Goal: Find specific page/section: Find specific page/section

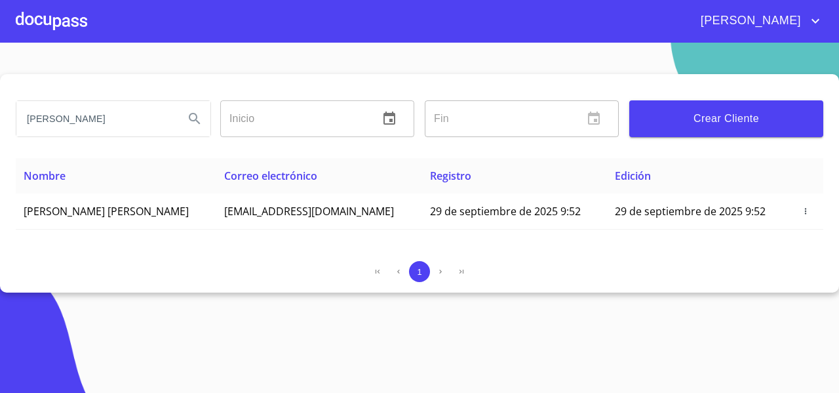
click at [53, 26] on div at bounding box center [51, 21] width 71 height 42
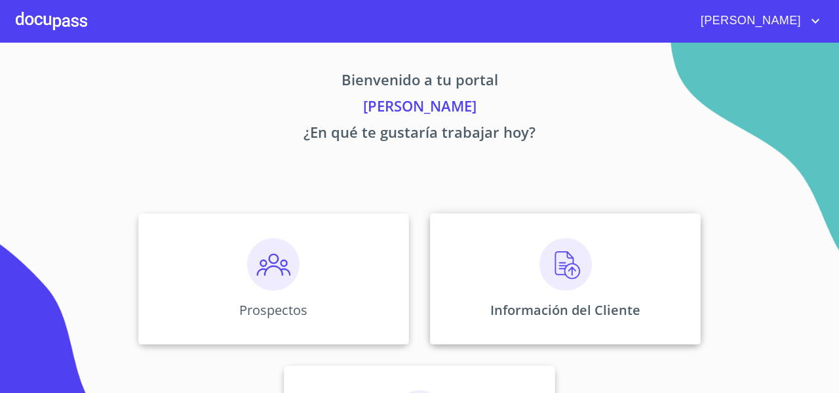
click at [472, 216] on div "Información del Cliente" at bounding box center [565, 278] width 271 height 131
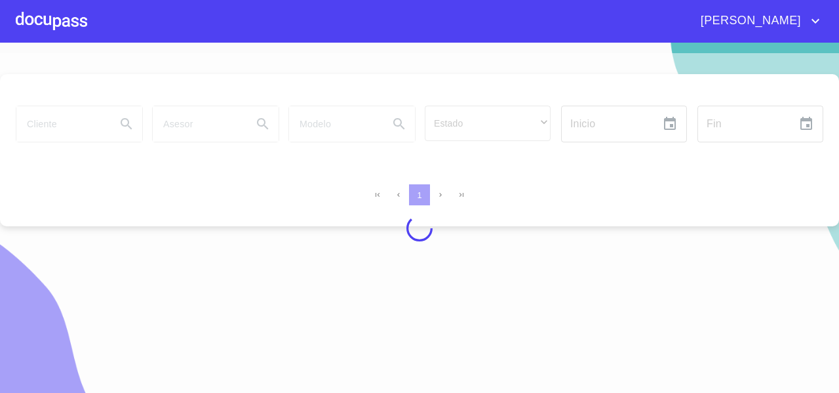
click at [74, 121] on div at bounding box center [419, 228] width 839 height 350
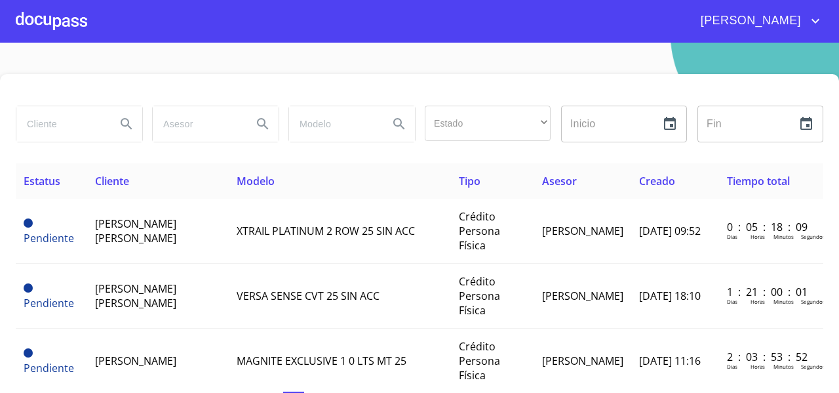
click at [47, 34] on div at bounding box center [51, 21] width 71 height 42
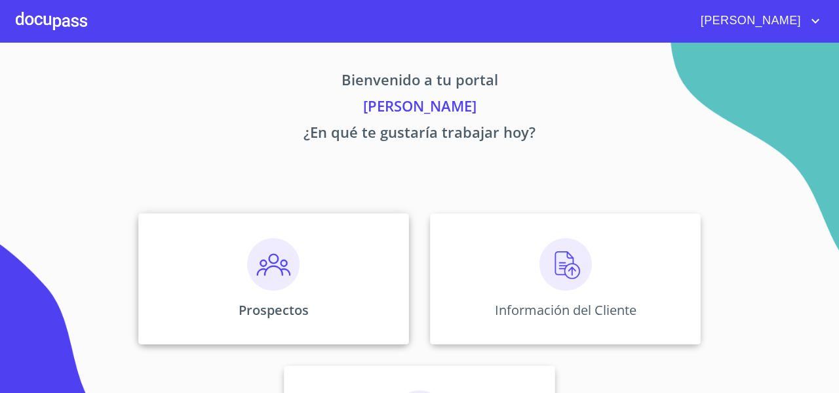
scroll to position [113, 0]
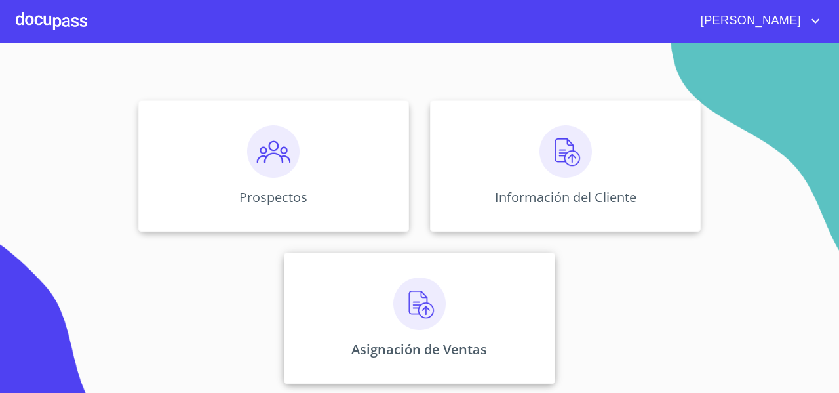
click at [329, 315] on div "Asignación de Ventas" at bounding box center [419, 317] width 271 height 131
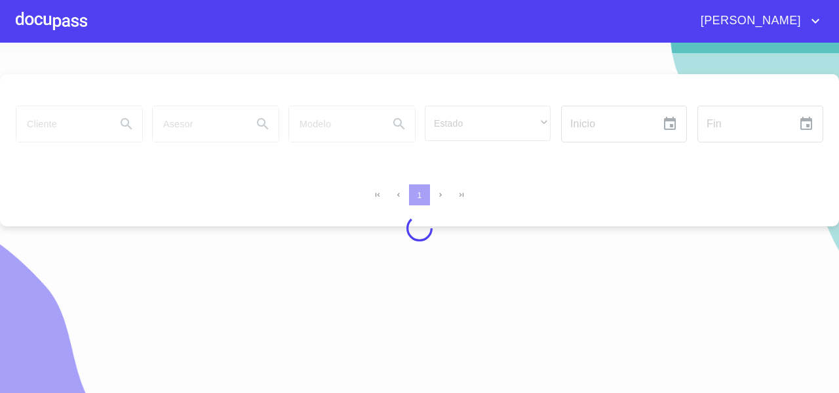
click at [67, 141] on div at bounding box center [419, 228] width 839 height 350
click at [54, 127] on div at bounding box center [419, 228] width 839 height 350
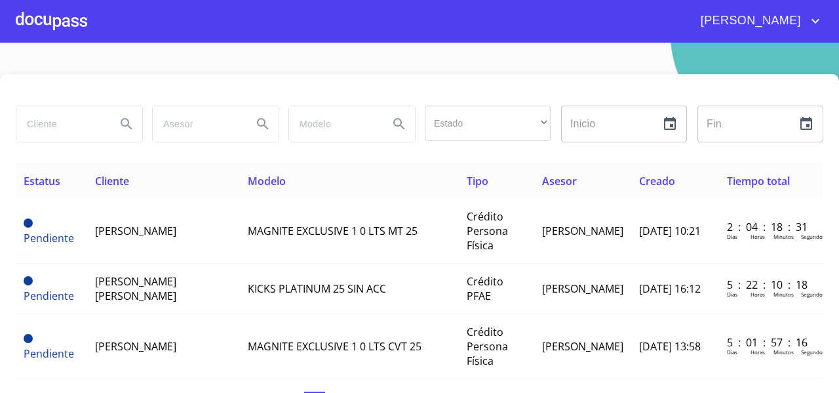
click at [54, 127] on input "search" at bounding box center [60, 123] width 89 height 35
type input "[PERSON_NAME]"
click at [128, 138] on button "Search" at bounding box center [126, 123] width 31 height 31
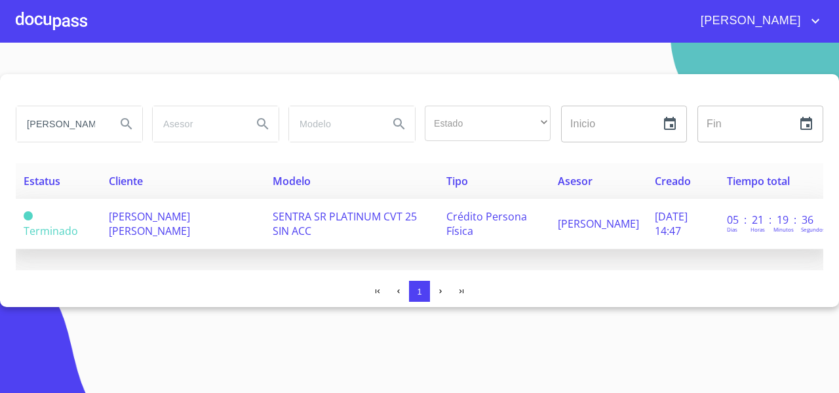
click at [190, 222] on span "[PERSON_NAME] [PERSON_NAME]" at bounding box center [149, 223] width 81 height 29
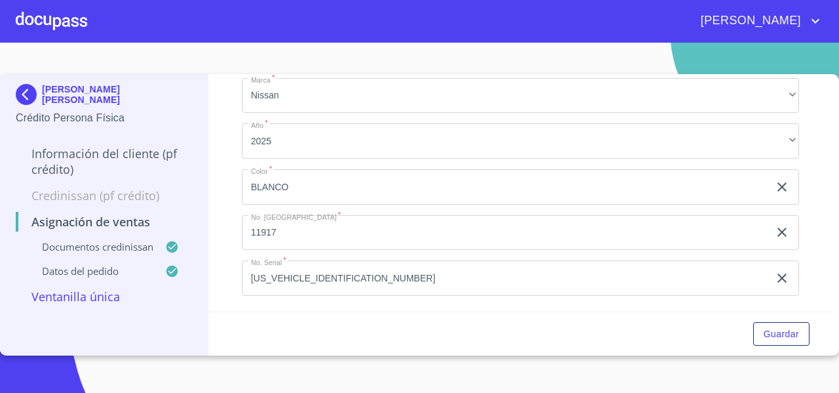
scroll to position [422, 0]
click at [69, 24] on div at bounding box center [51, 21] width 71 height 42
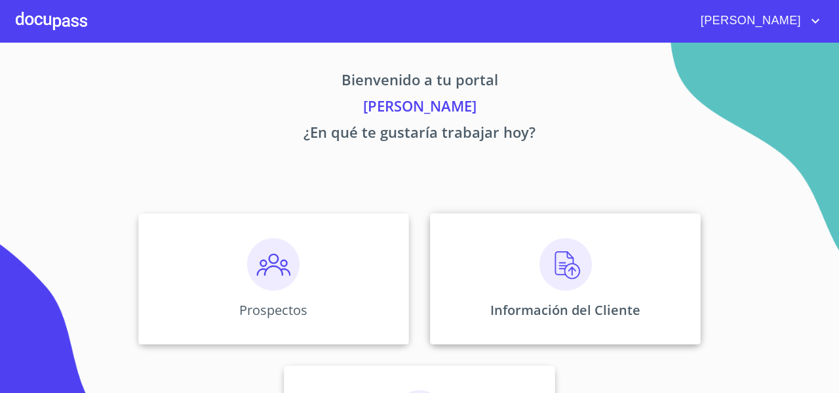
click at [501, 256] on div "Información del Cliente" at bounding box center [565, 278] width 271 height 131
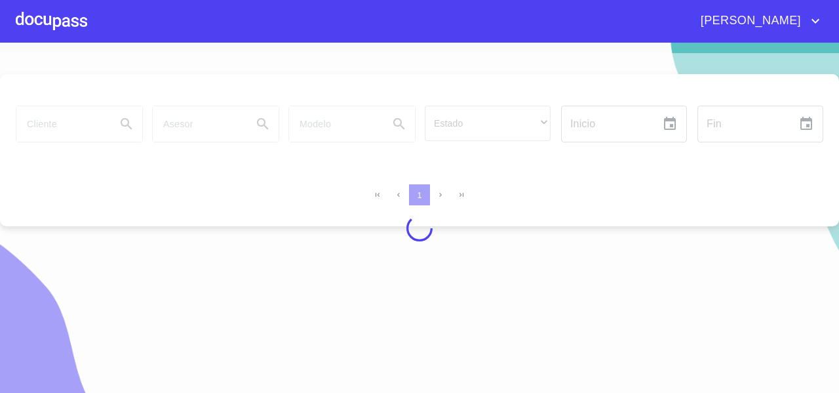
click at [49, 123] on div at bounding box center [419, 228] width 839 height 350
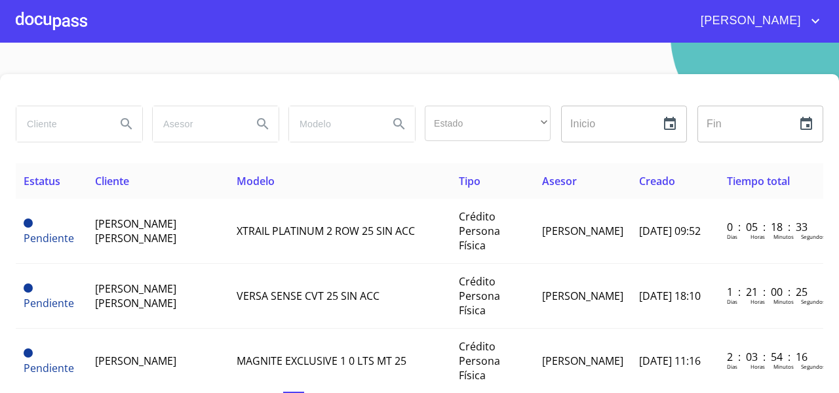
click at [49, 123] on input "search" at bounding box center [60, 123] width 89 height 35
type input "[PERSON_NAME]"
click at [119, 129] on icon "Search" at bounding box center [127, 124] width 16 height 16
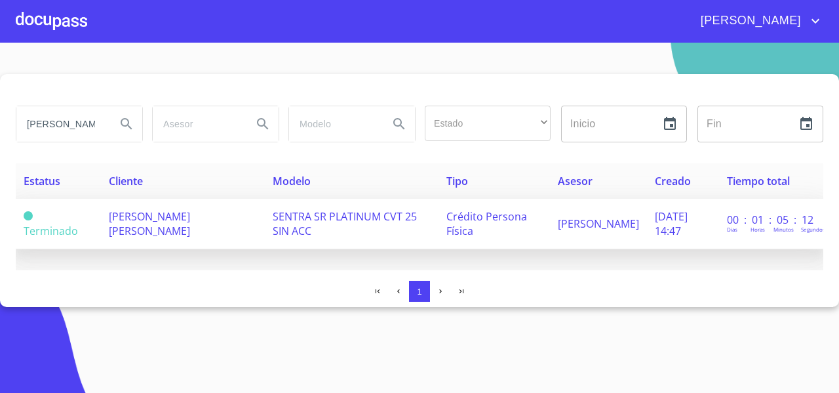
click at [178, 223] on span "[PERSON_NAME] [PERSON_NAME]" at bounding box center [149, 223] width 81 height 29
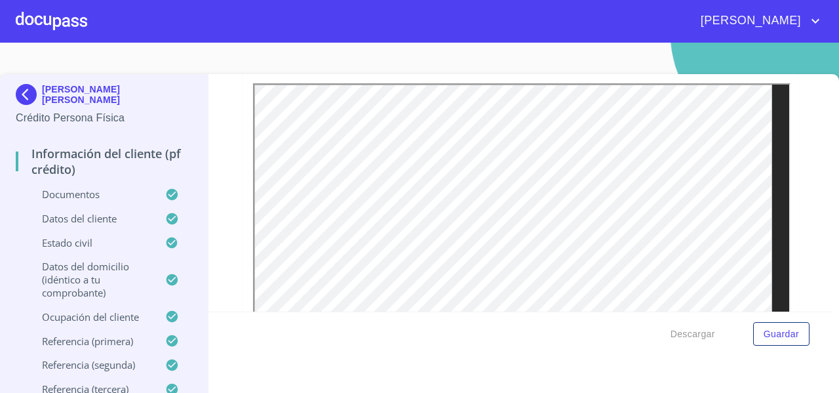
scroll to position [3587, 0]
